Goal: Contribute content: Add original content to the website for others to see

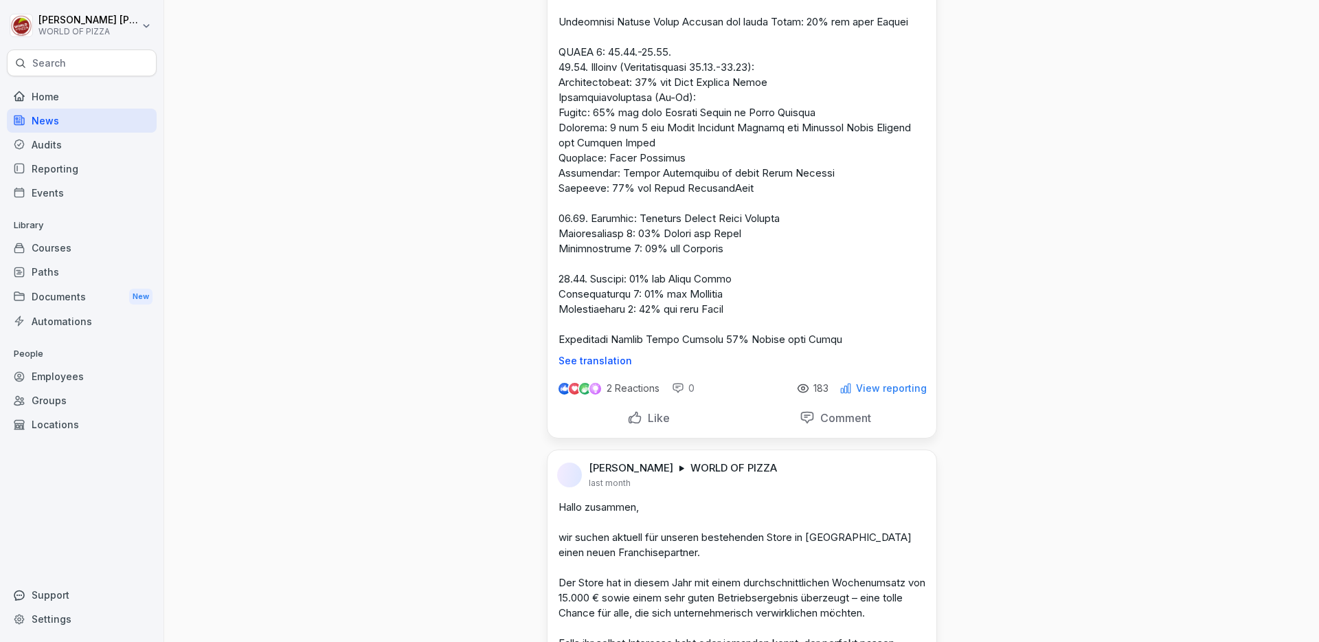
scroll to position [3663, 0]
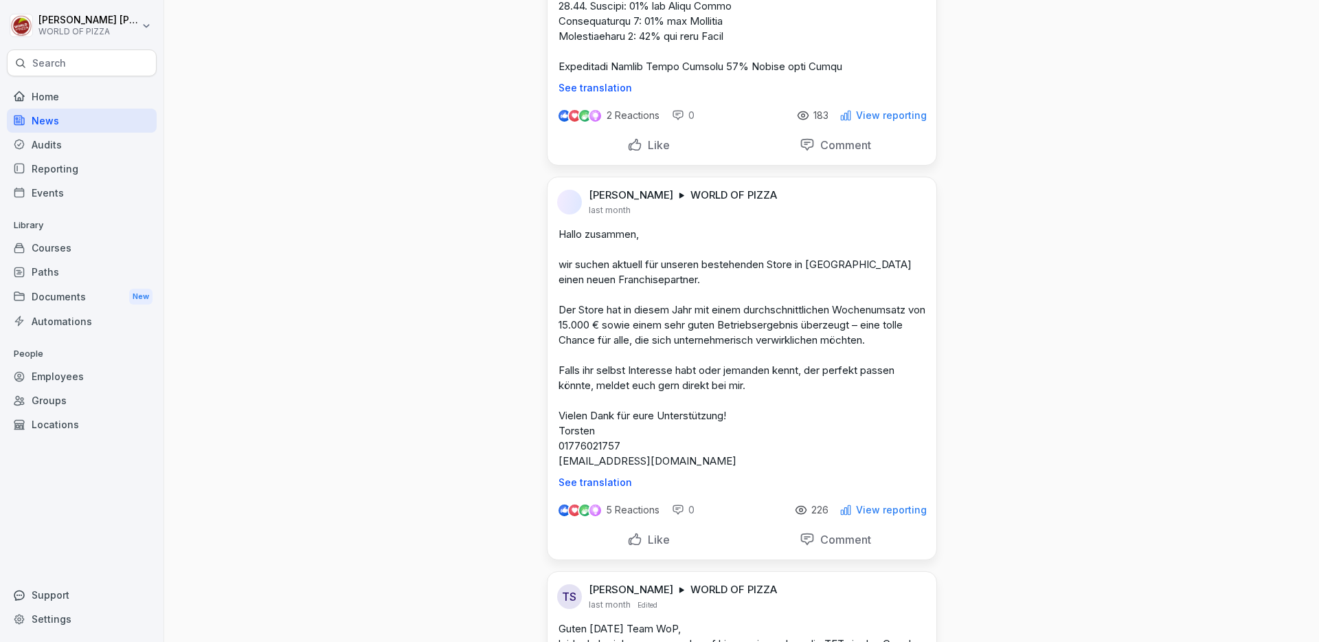
click at [913, 117] on html "[PERSON_NAME] WORLD OF PIZZA Search Home News Audits Reporting Events Library C…" at bounding box center [659, 321] width 1319 height 642
click at [847, 155] on div "Edit" at bounding box center [854, 149] width 133 height 27
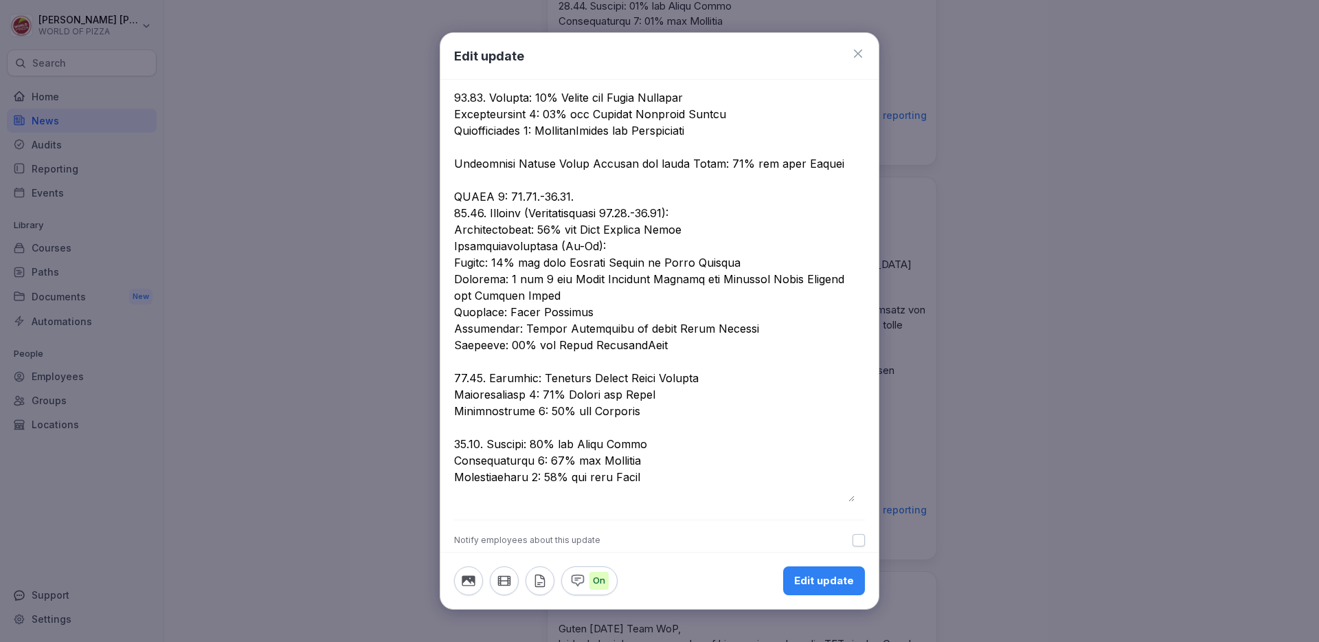
scroll to position [695, 0]
drag, startPoint x: 453, startPoint y: 174, endPoint x: 570, endPoint y: 214, distance: 123.4
drag, startPoint x: 454, startPoint y: 177, endPoint x: 757, endPoint y: 493, distance: 438.4
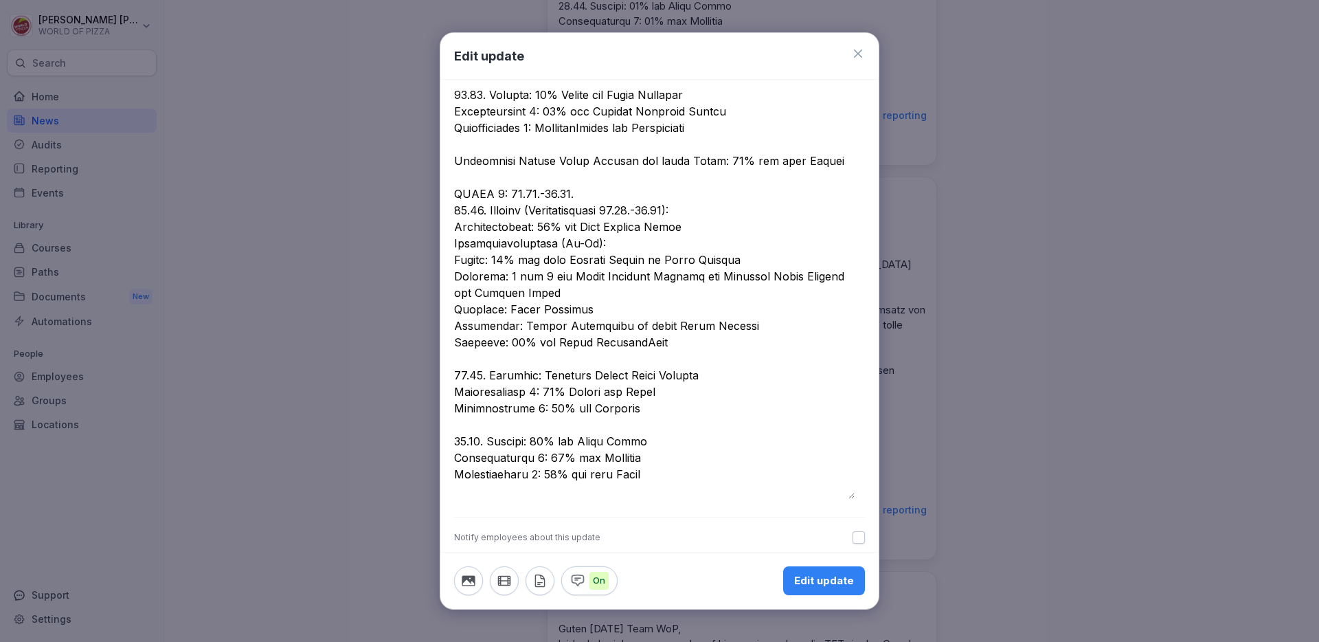
paste textarea "**********"
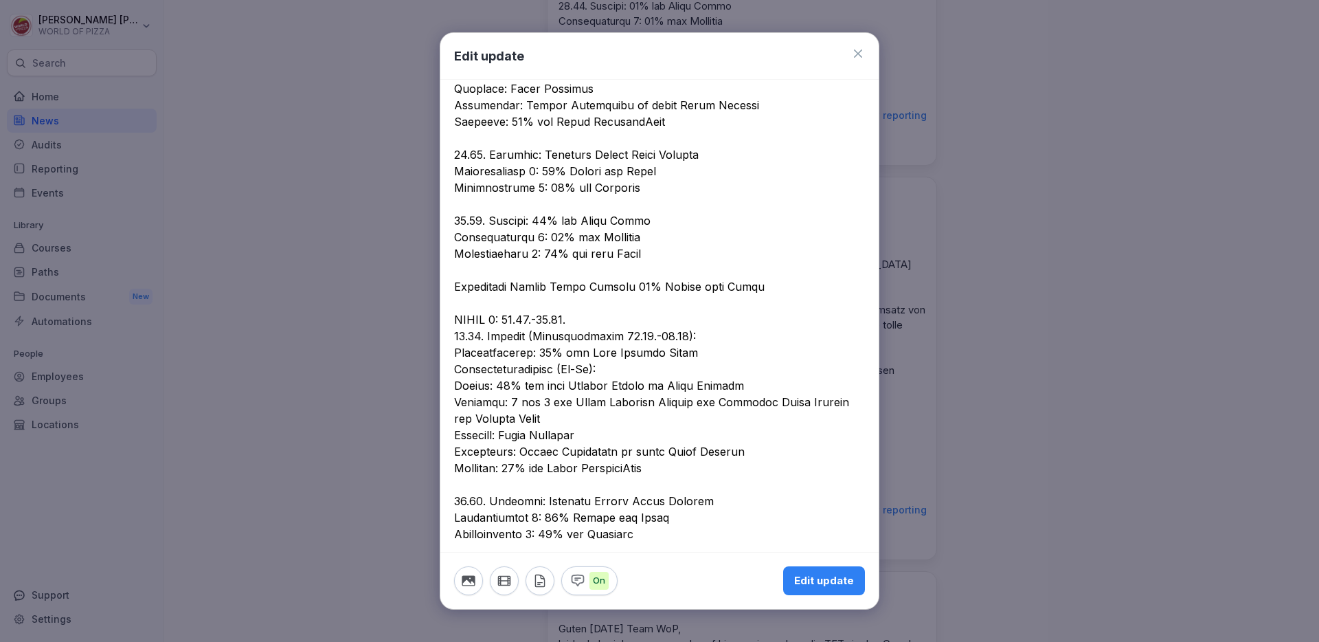
scroll to position [908, 0]
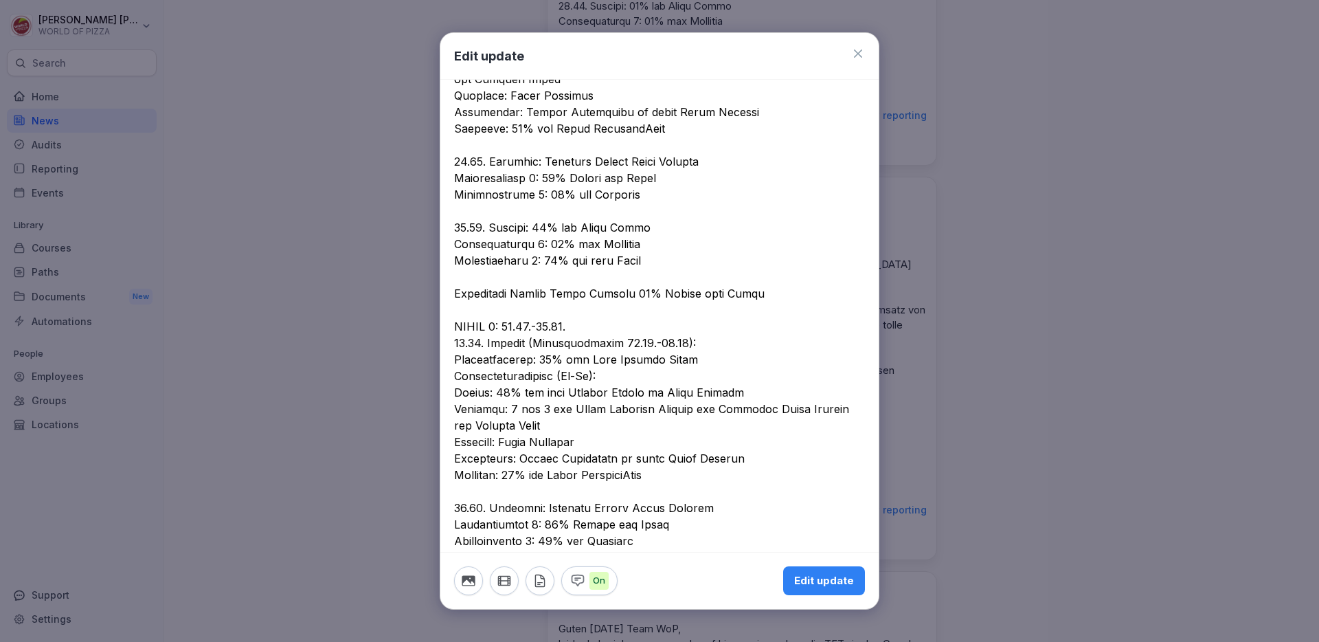
drag, startPoint x: 513, startPoint y: 309, endPoint x: 570, endPoint y: 309, distance: 57.0
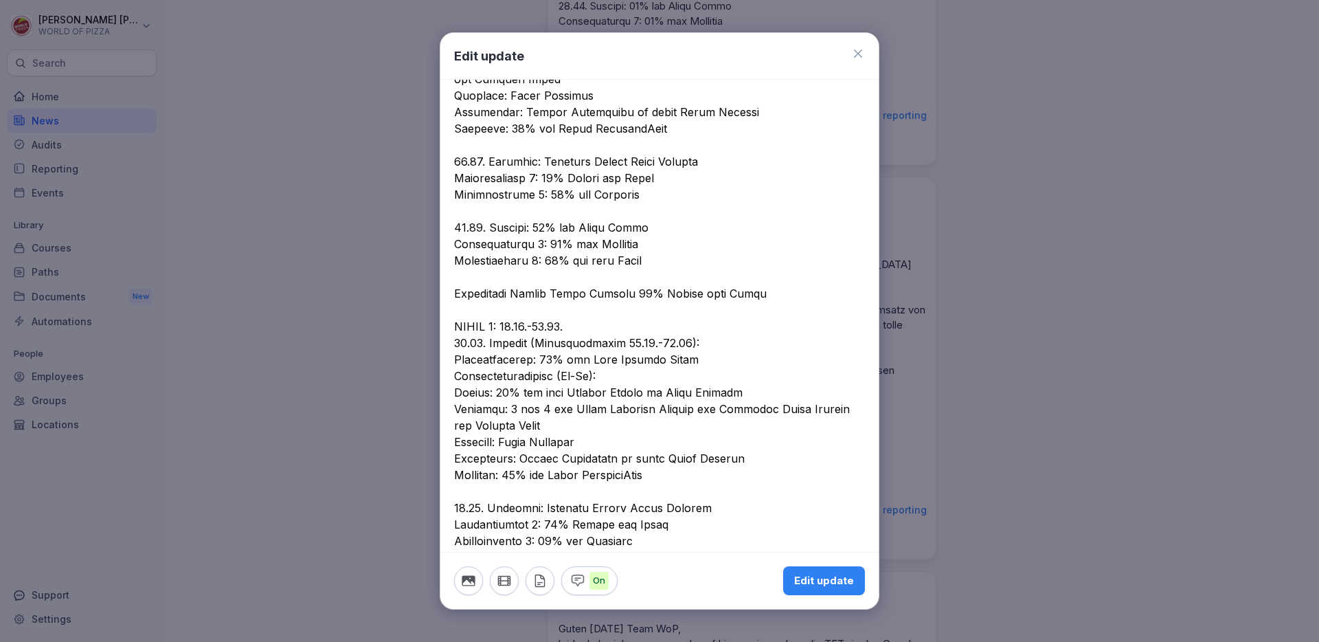
drag, startPoint x: 633, startPoint y: 321, endPoint x: 695, endPoint y: 326, distance: 62.8
paste textarea
drag, startPoint x: 719, startPoint y: 348, endPoint x: 441, endPoint y: 346, distance: 278.3
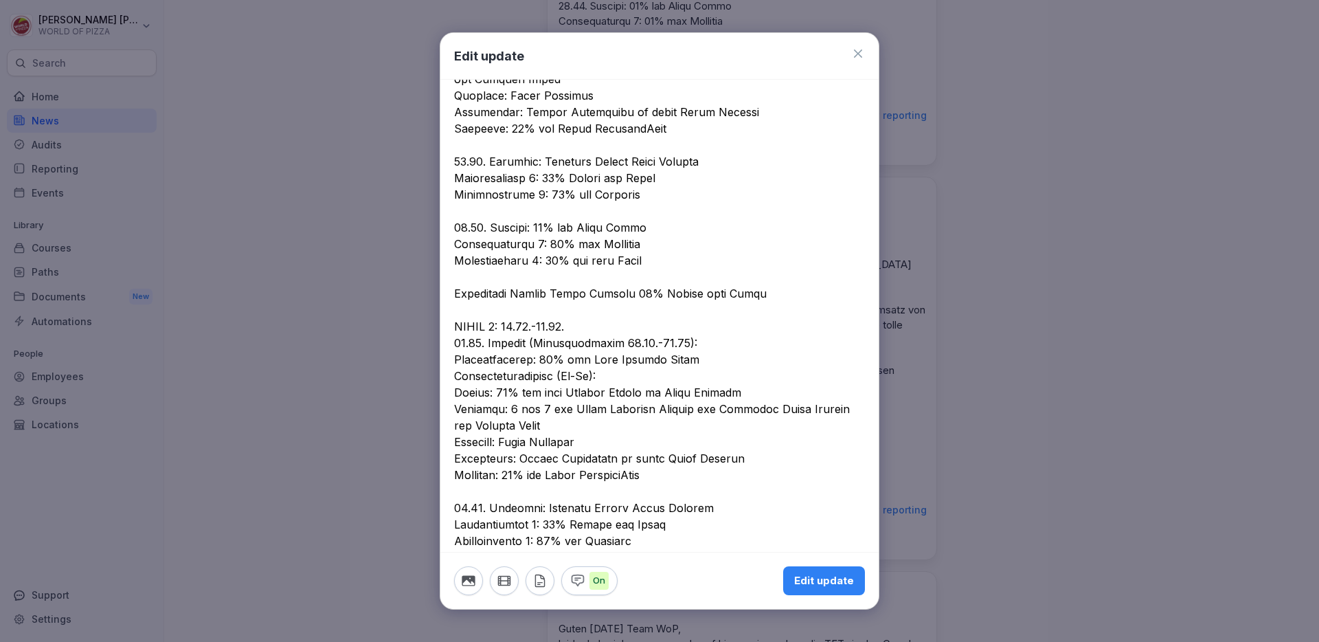
drag, startPoint x: 618, startPoint y: 357, endPoint x: 704, endPoint y: 347, distance: 86.5
drag, startPoint x: 726, startPoint y: 338, endPoint x: 459, endPoint y: 344, distance: 266.7
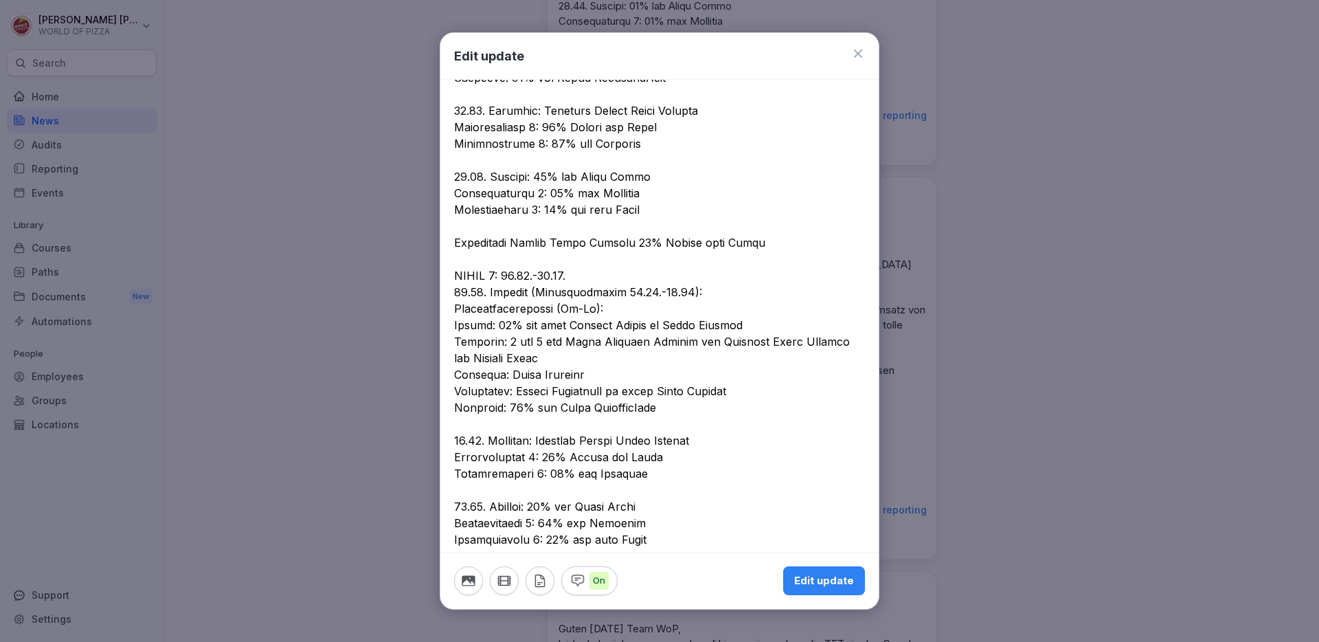
scroll to position [1021, 0]
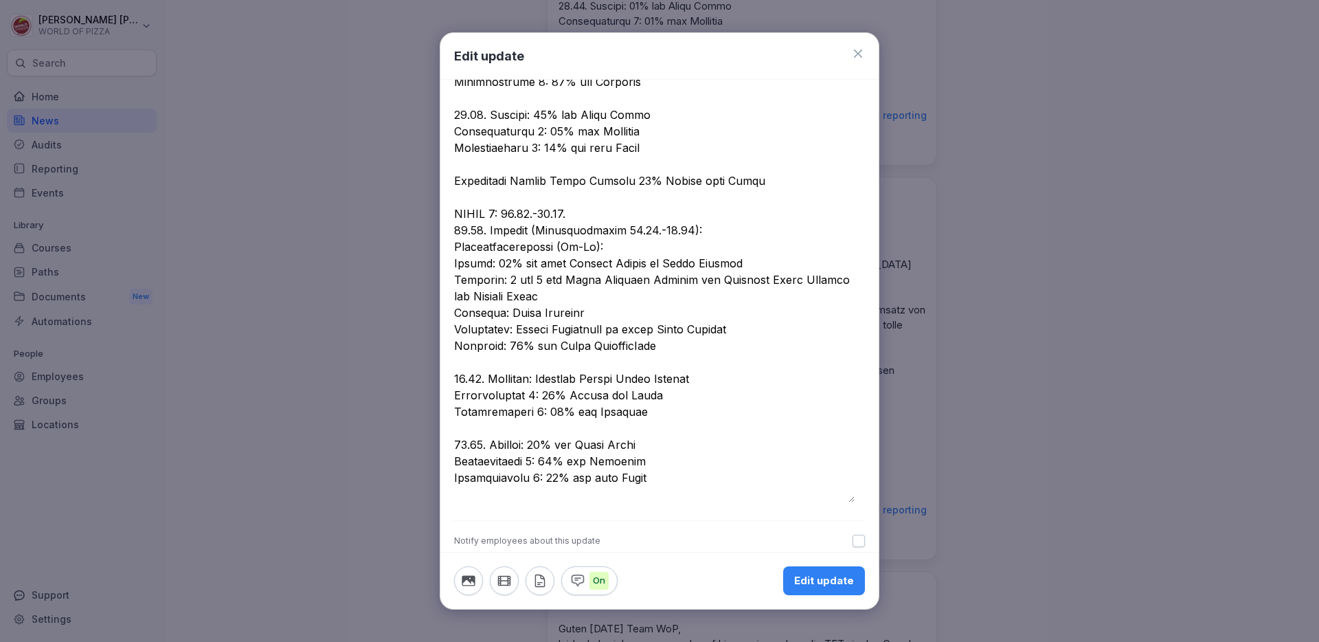
drag, startPoint x: 665, startPoint y: 331, endPoint x: 557, endPoint y: 333, distance: 107.9
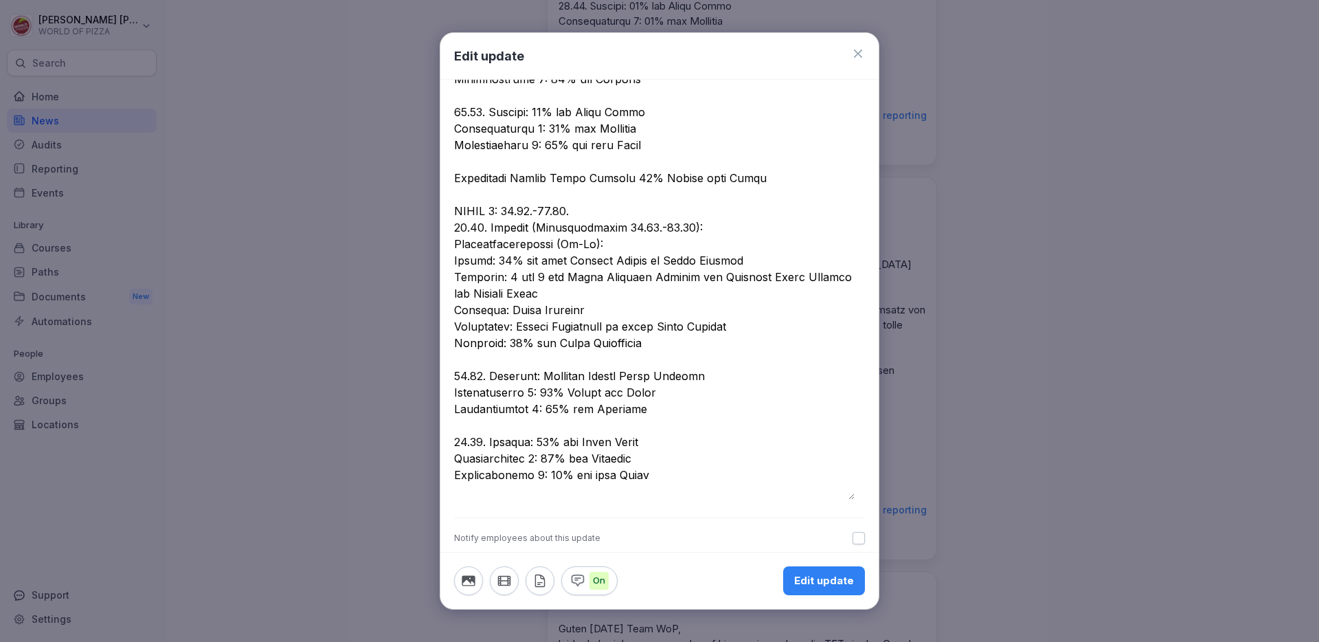
scroll to position [1024, 0]
drag, startPoint x: 719, startPoint y: 357, endPoint x: 451, endPoint y: 359, distance: 267.3
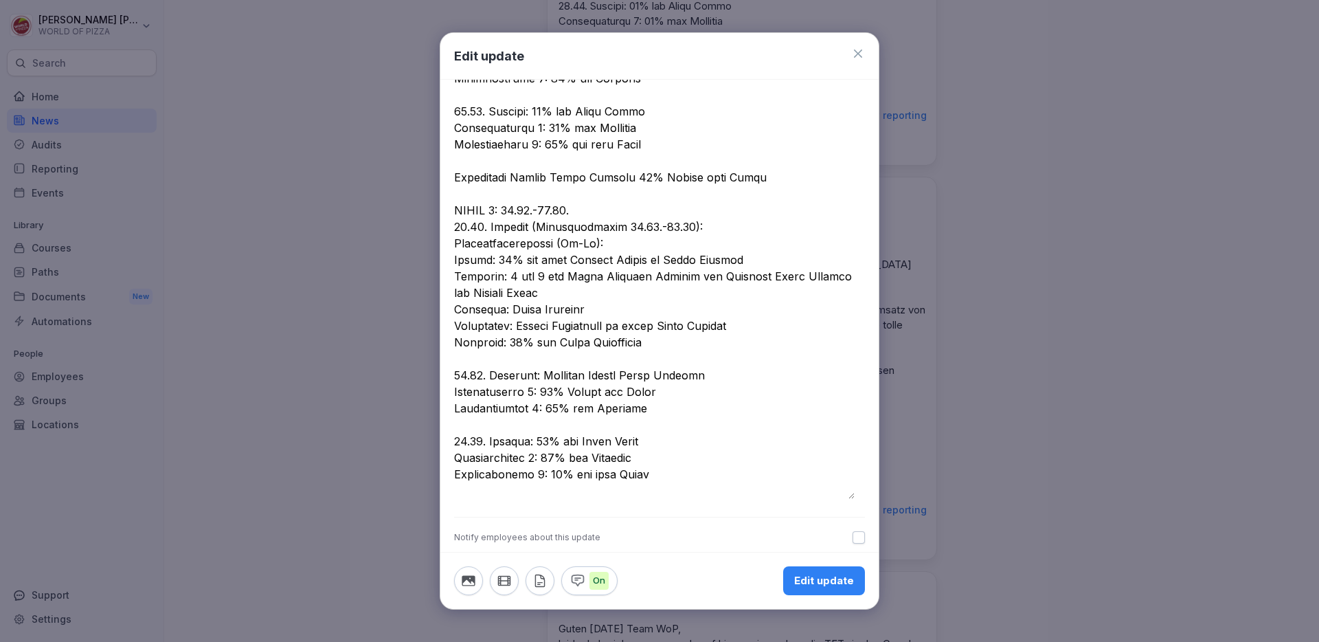
drag, startPoint x: 754, startPoint y: 497, endPoint x: 636, endPoint y: 484, distance: 118.8
drag, startPoint x: 771, startPoint y: 489, endPoint x: 625, endPoint y: 490, distance: 146.4
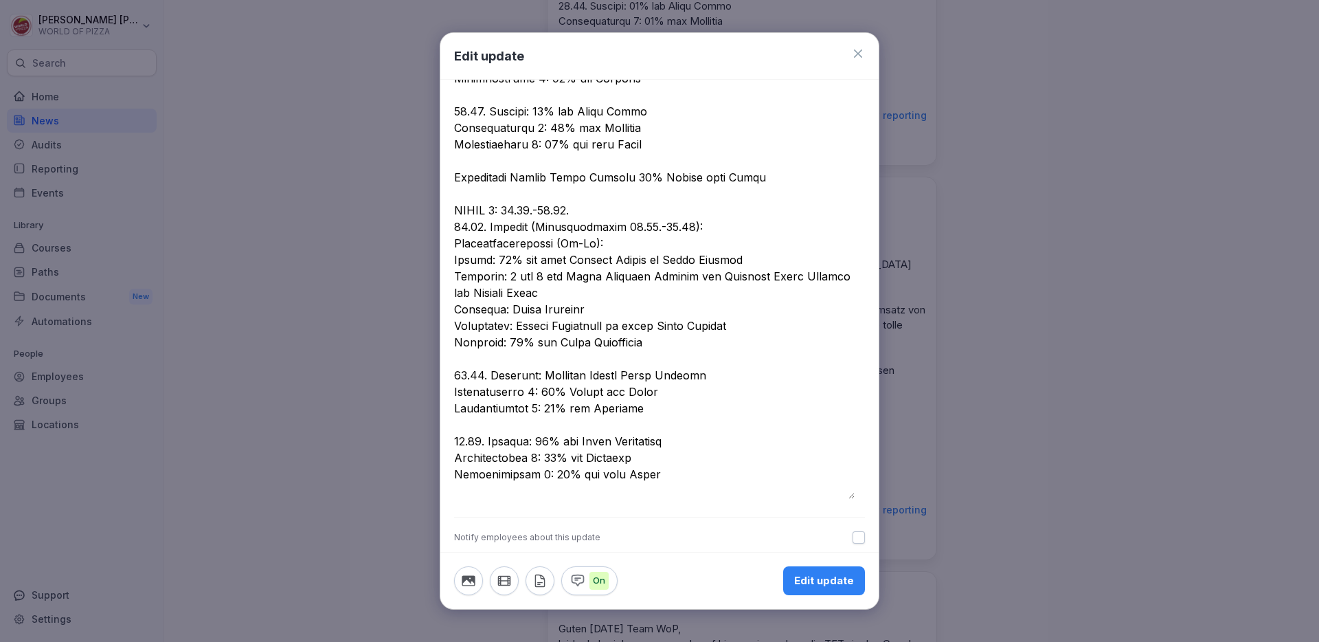
drag, startPoint x: 538, startPoint y: 359, endPoint x: 722, endPoint y: 360, distance: 184.1
drag, startPoint x: 665, startPoint y: 328, endPoint x: 508, endPoint y: 322, distance: 156.8
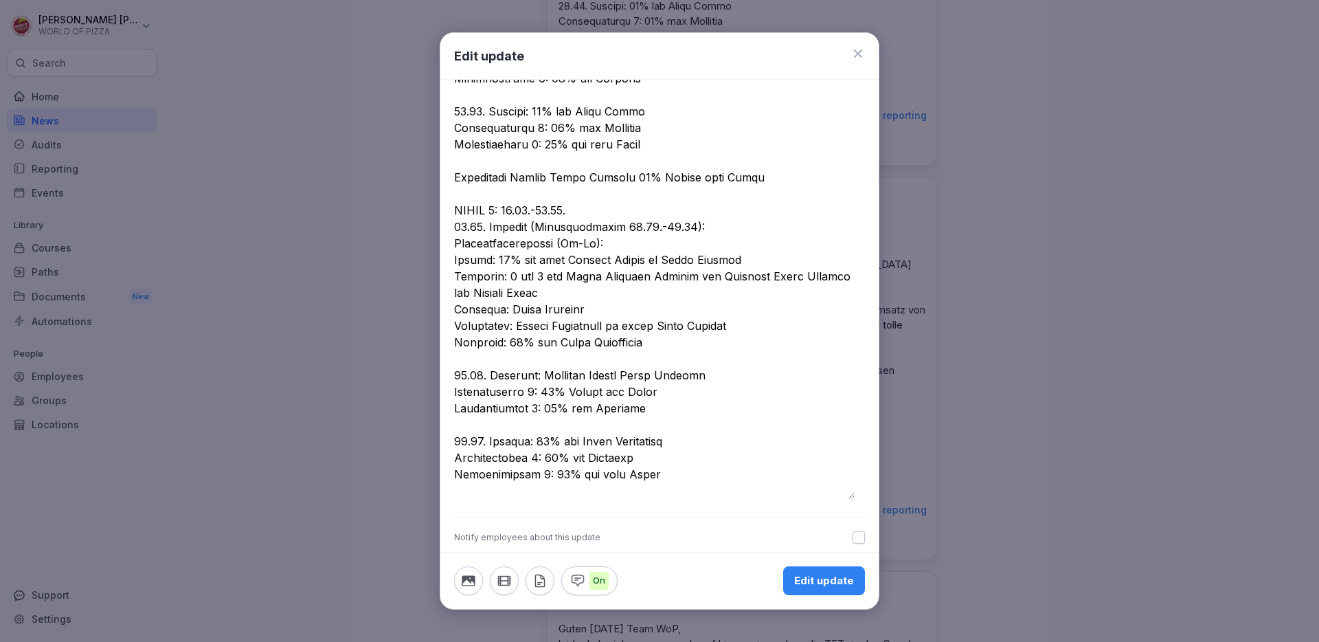
drag, startPoint x: 680, startPoint y: 397, endPoint x: 444, endPoint y: 344, distance: 242.2
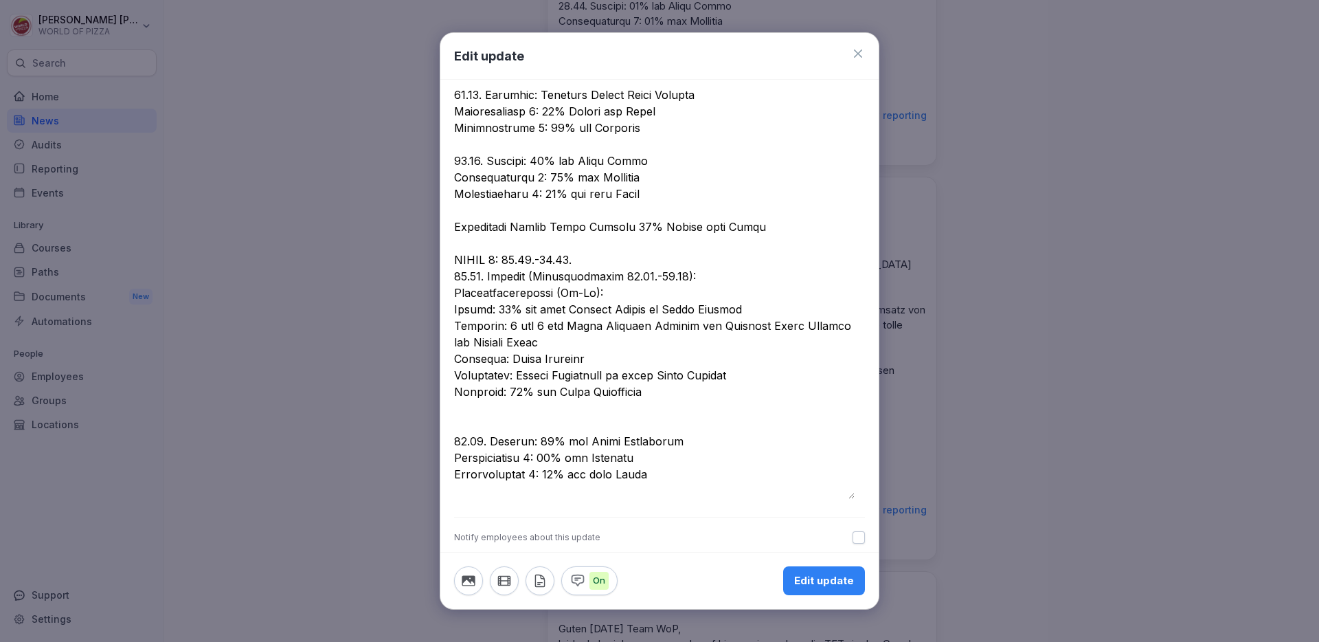
scroll to position [959, 0]
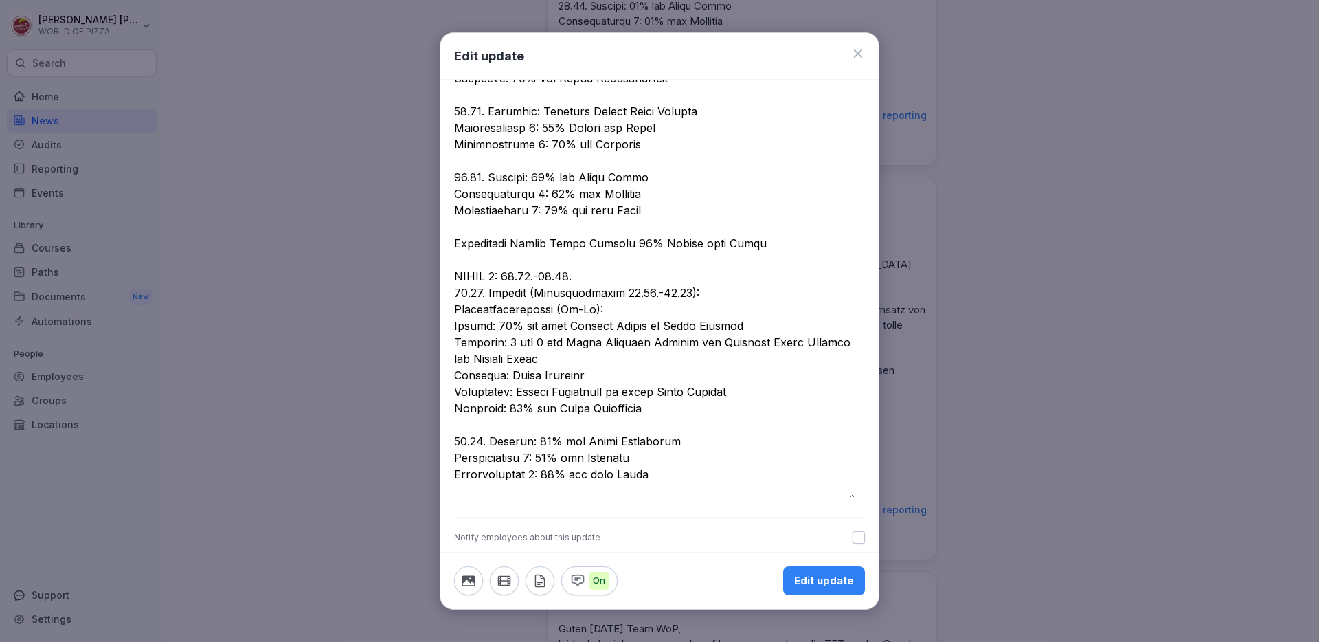
type textarea "**********"
click at [807, 579] on div "Edit update" at bounding box center [824, 580] width 60 height 15
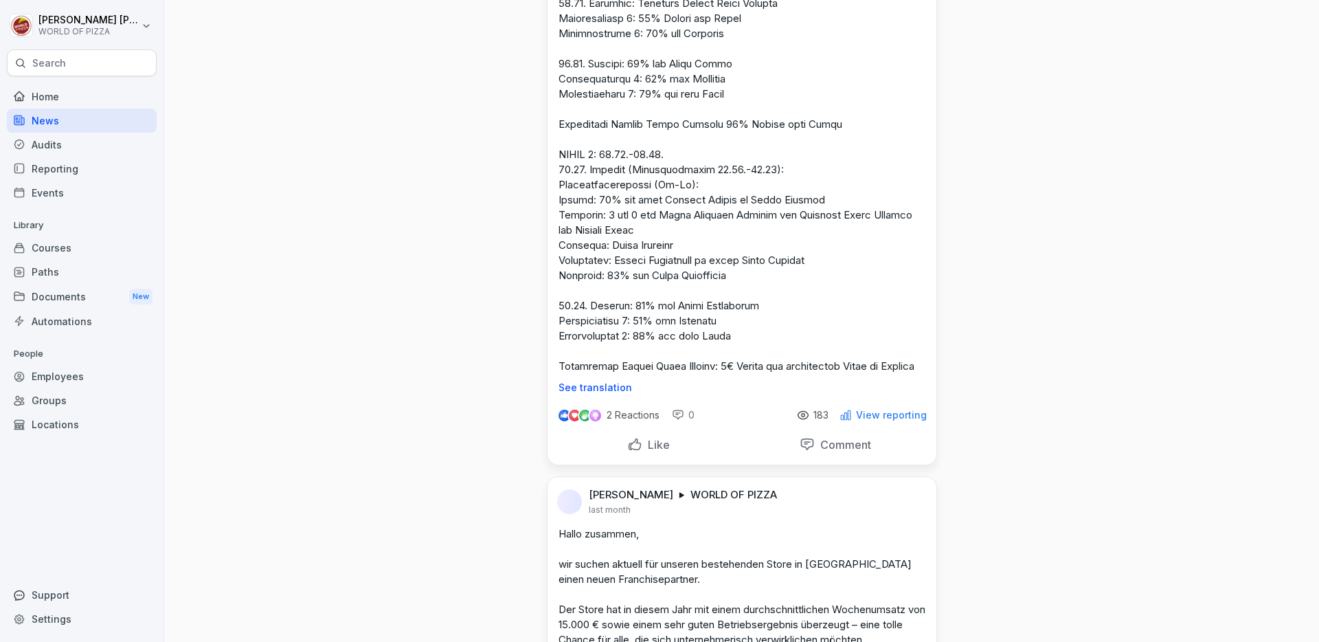
scroll to position [3603, 0]
click at [910, 178] on html "[PERSON_NAME] WORLD OF PIZZA Search Home News Audits Reporting Events Library C…" at bounding box center [659, 321] width 1319 height 642
click at [856, 204] on div "Edit" at bounding box center [854, 210] width 133 height 27
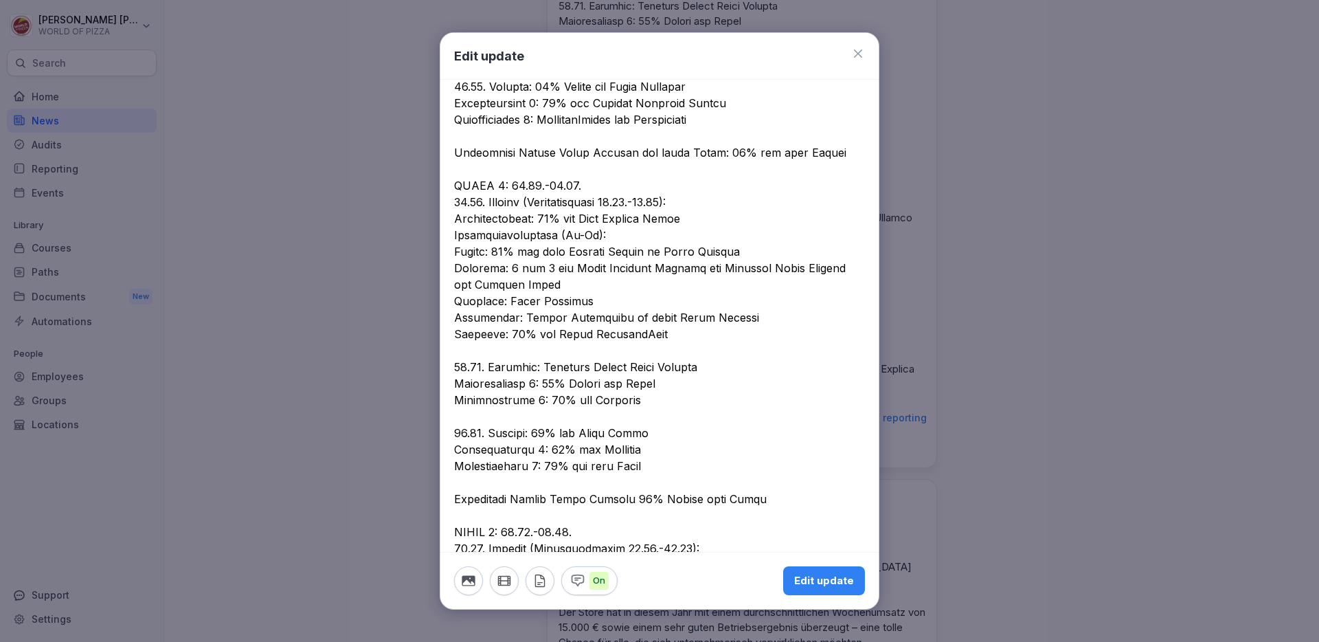
scroll to position [959, 0]
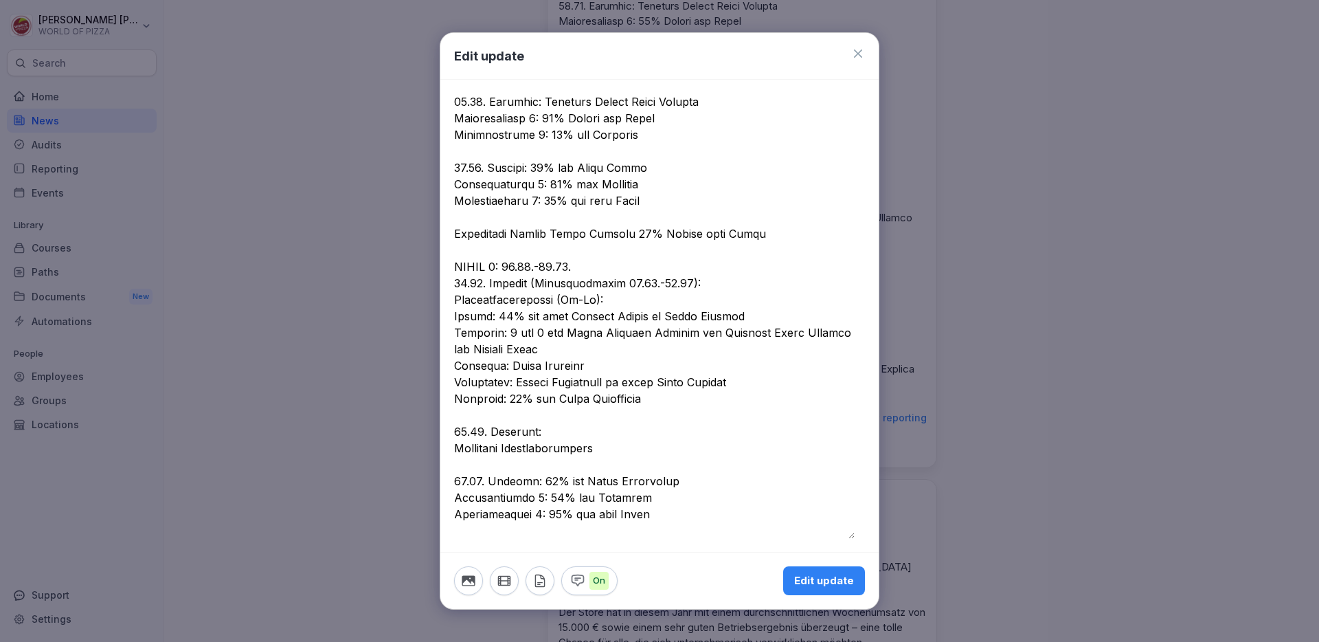
scroll to position [1008, 0]
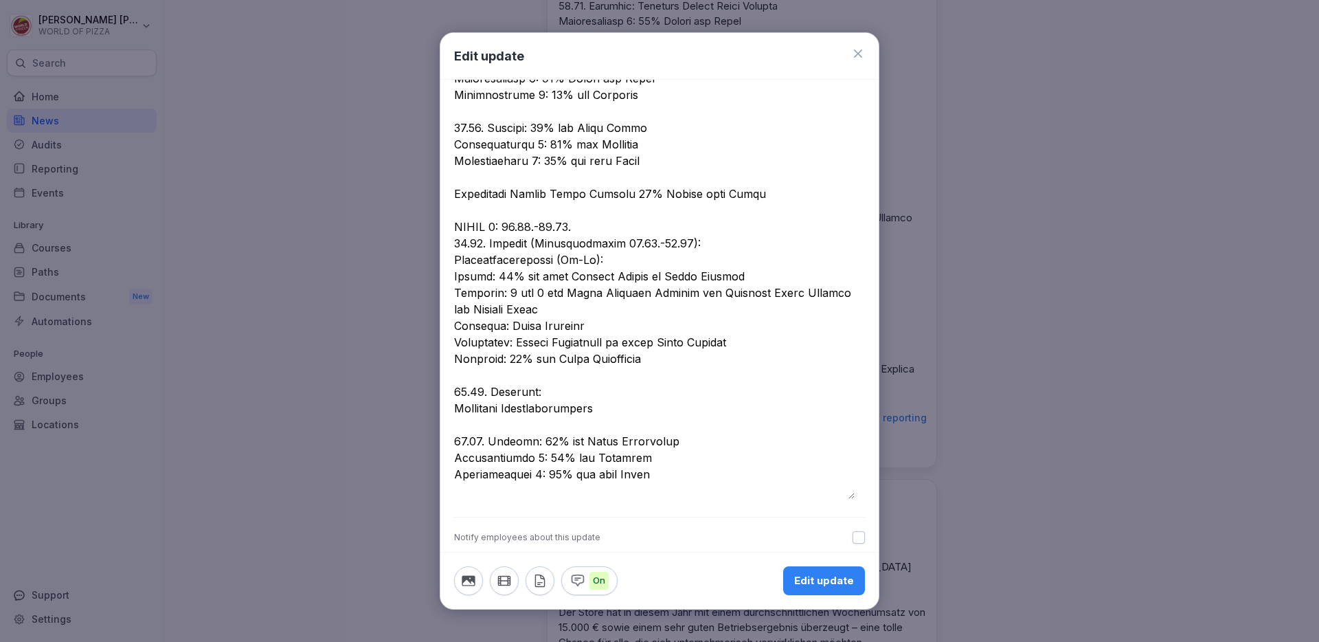
type textarea "**********"
click at [808, 574] on div "Edit update" at bounding box center [824, 580] width 60 height 15
